Goal: Transaction & Acquisition: Purchase product/service

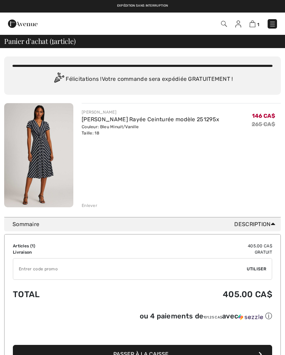
click at [52, 160] on img at bounding box center [38, 155] width 69 height 104
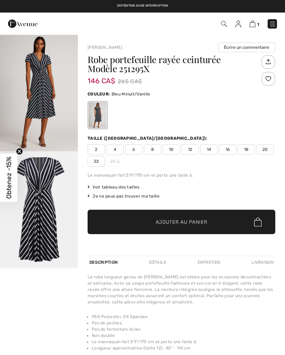
checkbox input "true"
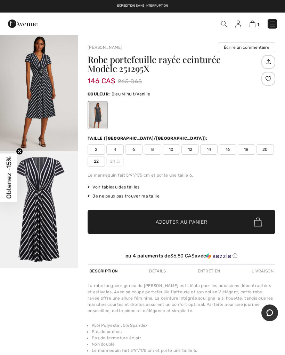
click at [256, 21] on link "1" at bounding box center [255, 23] width 10 height 8
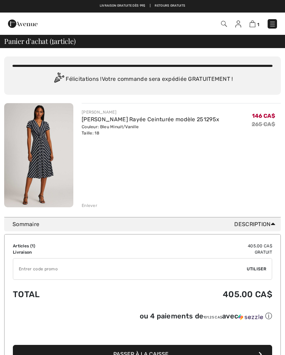
click at [269, 222] on span "Description" at bounding box center [257, 224] width 44 height 8
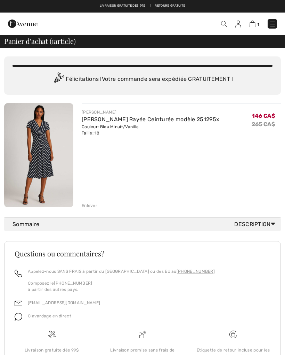
click at [246, 180] on div "JOSEPH RIBKOFF Robe Portefeuille Rayée Ceinturée modèle 251295x Couleur: Bleu M…" at bounding box center [181, 155] width 199 height 105
click at [274, 223] on icon at bounding box center [273, 223] width 5 height 7
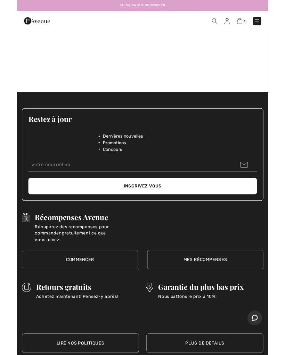
scroll to position [399, 0]
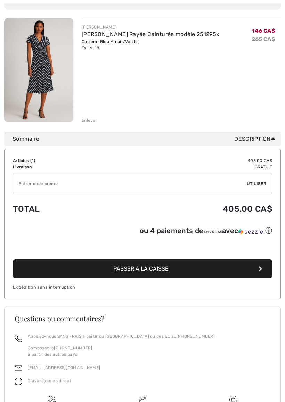
scroll to position [86, 0]
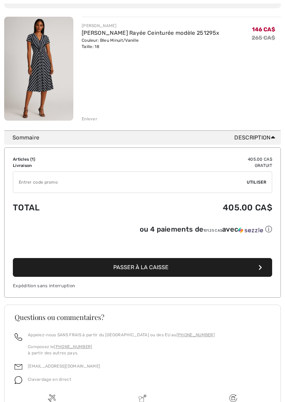
click at [198, 267] on button "Passer à la caisse" at bounding box center [143, 267] width 260 height 19
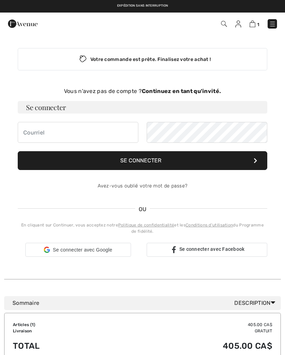
checkbox input "true"
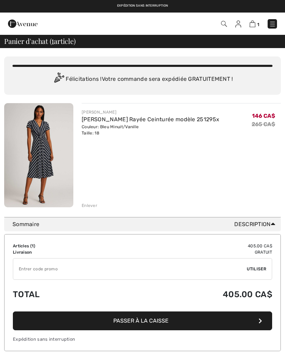
scroll to position [106, 0]
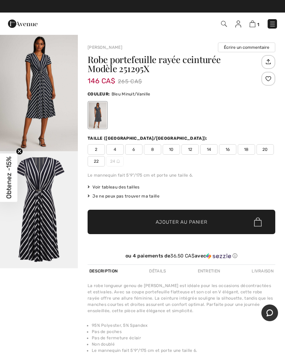
click at [254, 27] on img at bounding box center [253, 24] width 6 height 7
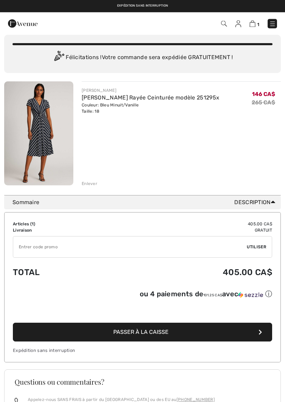
scroll to position [22, 0]
click at [276, 201] on span "Description" at bounding box center [257, 202] width 44 height 8
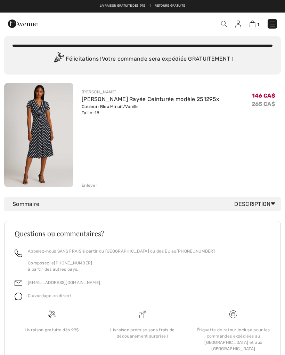
scroll to position [0, 0]
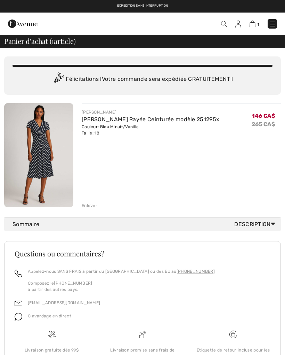
click at [97, 200] on div "JOSEPH RIBKOFF Robe Portefeuille Rayée Ceinturée modèle 251295x Couleur: Bleu M…" at bounding box center [181, 155] width 199 height 105
click at [93, 208] on div "Vous n'êtes qu'à 0.00 CA$ de la LIVRAISON GRATUITE! Continuer à magasiner > Fél…" at bounding box center [142, 132] width 277 height 169
click at [276, 22] on img at bounding box center [272, 24] width 7 height 7
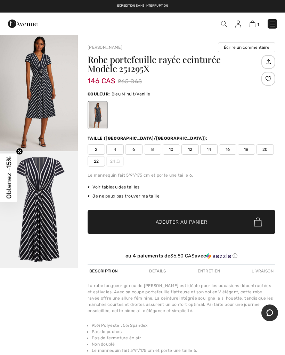
click at [274, 23] on img at bounding box center [272, 24] width 7 height 7
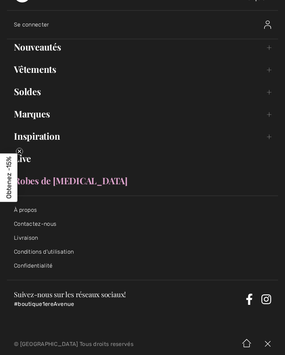
scroll to position [21, 0]
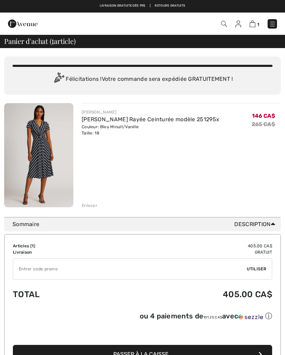
click at [278, 220] on div "Sommaire Description" at bounding box center [142, 224] width 277 height 14
click at [271, 219] on div "Sommaire Description" at bounding box center [142, 224] width 277 height 14
click at [273, 220] on icon at bounding box center [273, 223] width 5 height 7
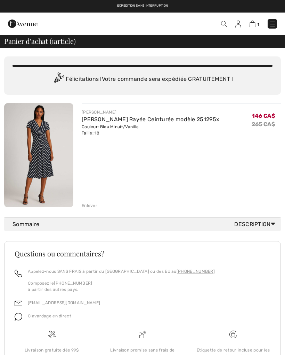
click at [275, 222] on icon at bounding box center [273, 223] width 5 height 7
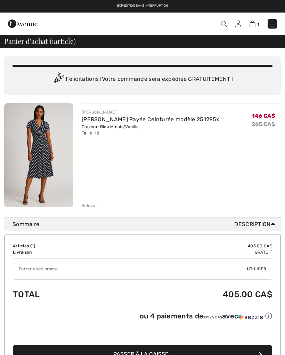
click at [277, 221] on span "Description" at bounding box center [257, 224] width 44 height 8
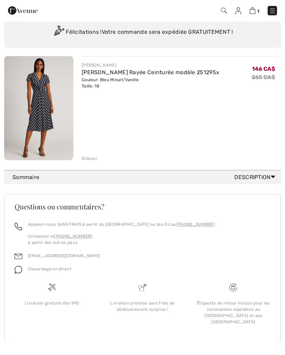
scroll to position [46, 0]
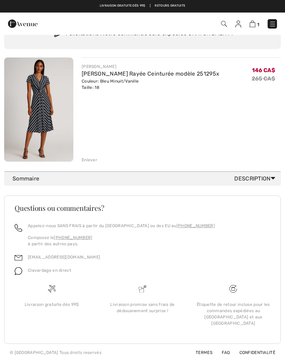
click at [275, 179] on icon at bounding box center [273, 177] width 5 height 7
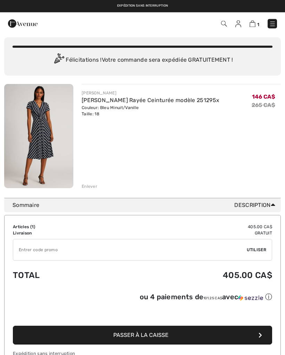
scroll to position [0, 0]
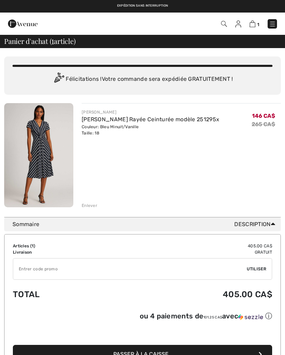
click at [27, 38] on span "Panier d'achat ( 1 article)" at bounding box center [40, 41] width 72 height 7
click at [14, 40] on span "Panier d'achat ( 1 article)" at bounding box center [40, 41] width 72 height 7
click at [11, 41] on span "Panier d'achat ( 1 article)" at bounding box center [40, 41] width 72 height 7
click at [278, 47] on div "Panier d'achat ( 1 article)" at bounding box center [142, 41] width 285 height 14
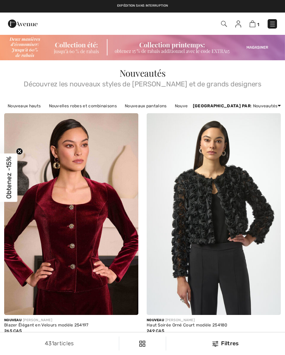
checkbox input "true"
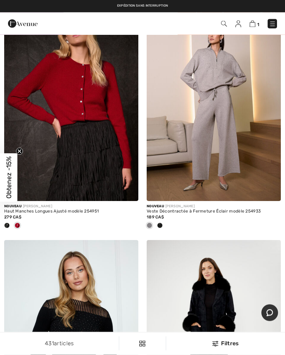
scroll to position [4731, 0]
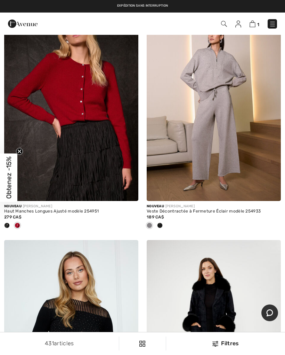
click at [242, 31] on div "1 Commander" at bounding box center [142, 24] width 285 height 22
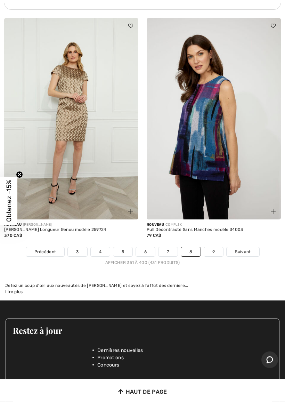
scroll to position [5984, 0]
click at [249, 249] on span "Suivant" at bounding box center [243, 252] width 16 height 6
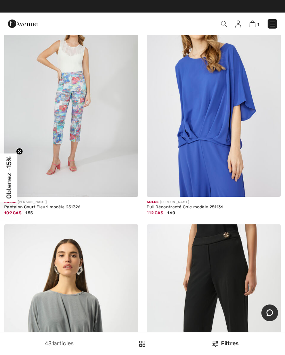
scroll to position [2248, 0]
